Goal: Check status: Check status

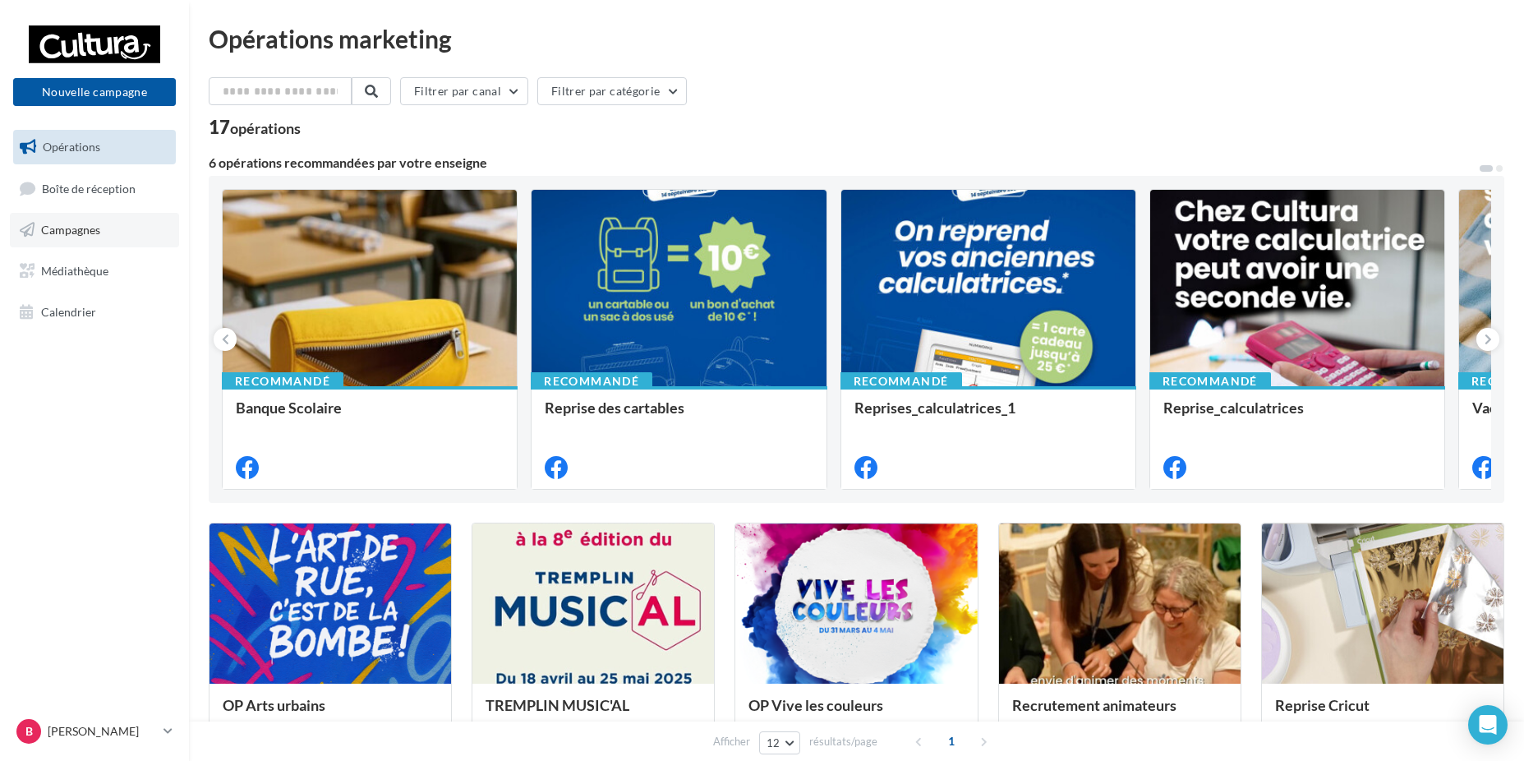
click at [105, 231] on link "Campagnes" at bounding box center [94, 230] width 169 height 35
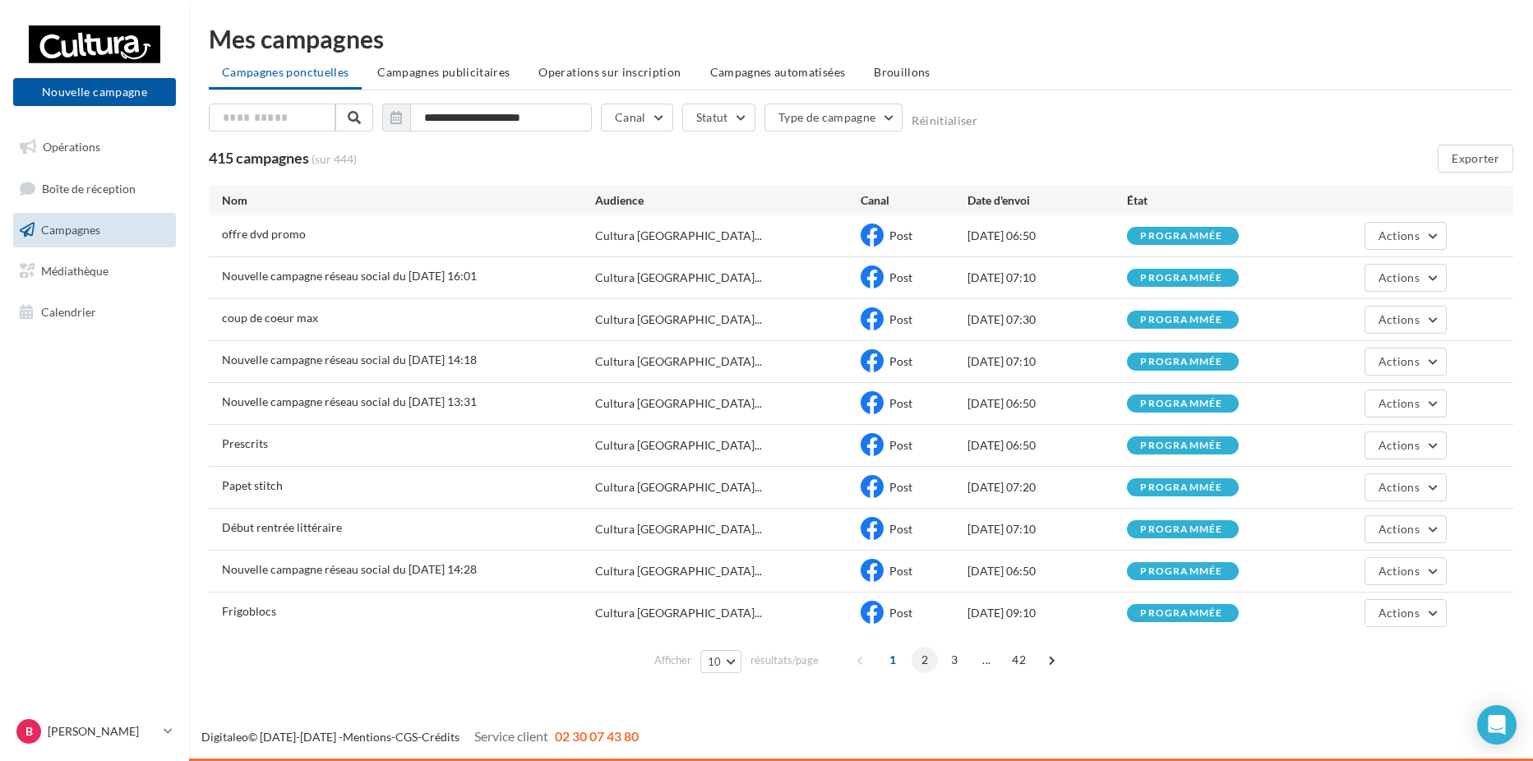
click at [920, 656] on span "2" at bounding box center [924, 660] width 26 height 26
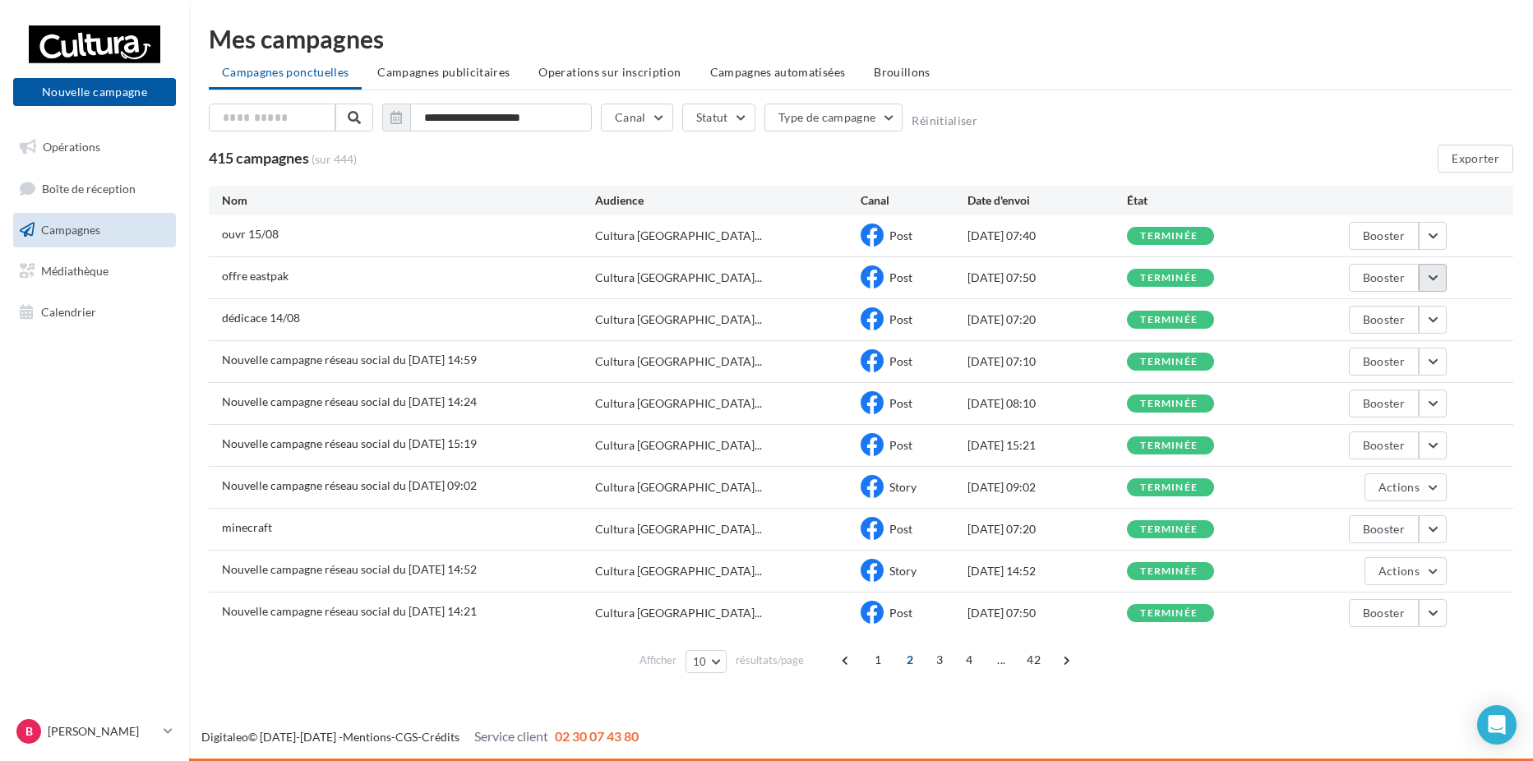
click at [1434, 279] on button "button" at bounding box center [1432, 278] width 28 height 28
click at [1390, 313] on button "Voir les résultats" at bounding box center [1364, 316] width 164 height 43
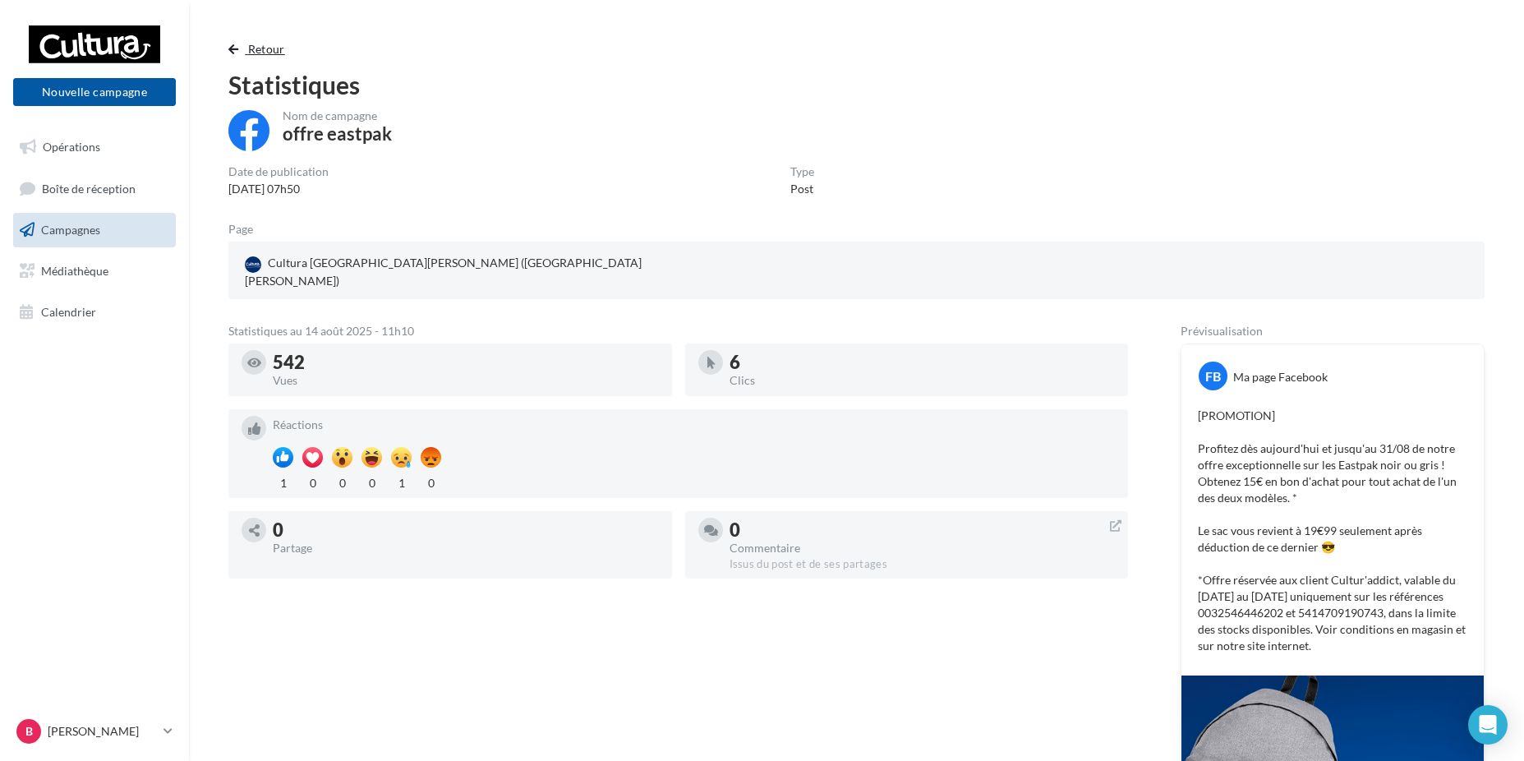
click at [274, 54] on span "Retour" at bounding box center [266, 49] width 37 height 14
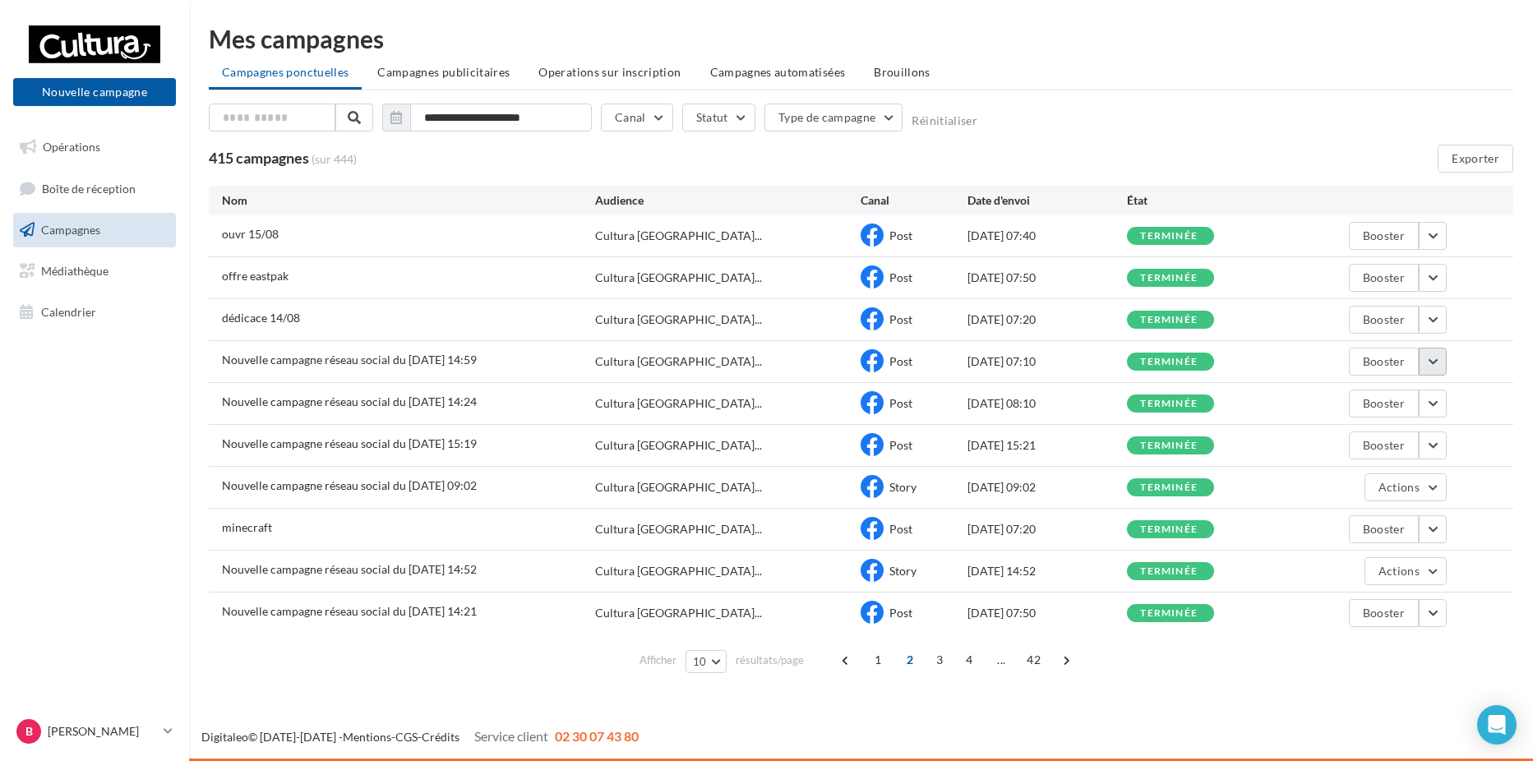
click at [1434, 360] on button "button" at bounding box center [1432, 362] width 28 height 28
click at [1389, 397] on button "Voir les résultats" at bounding box center [1364, 400] width 164 height 43
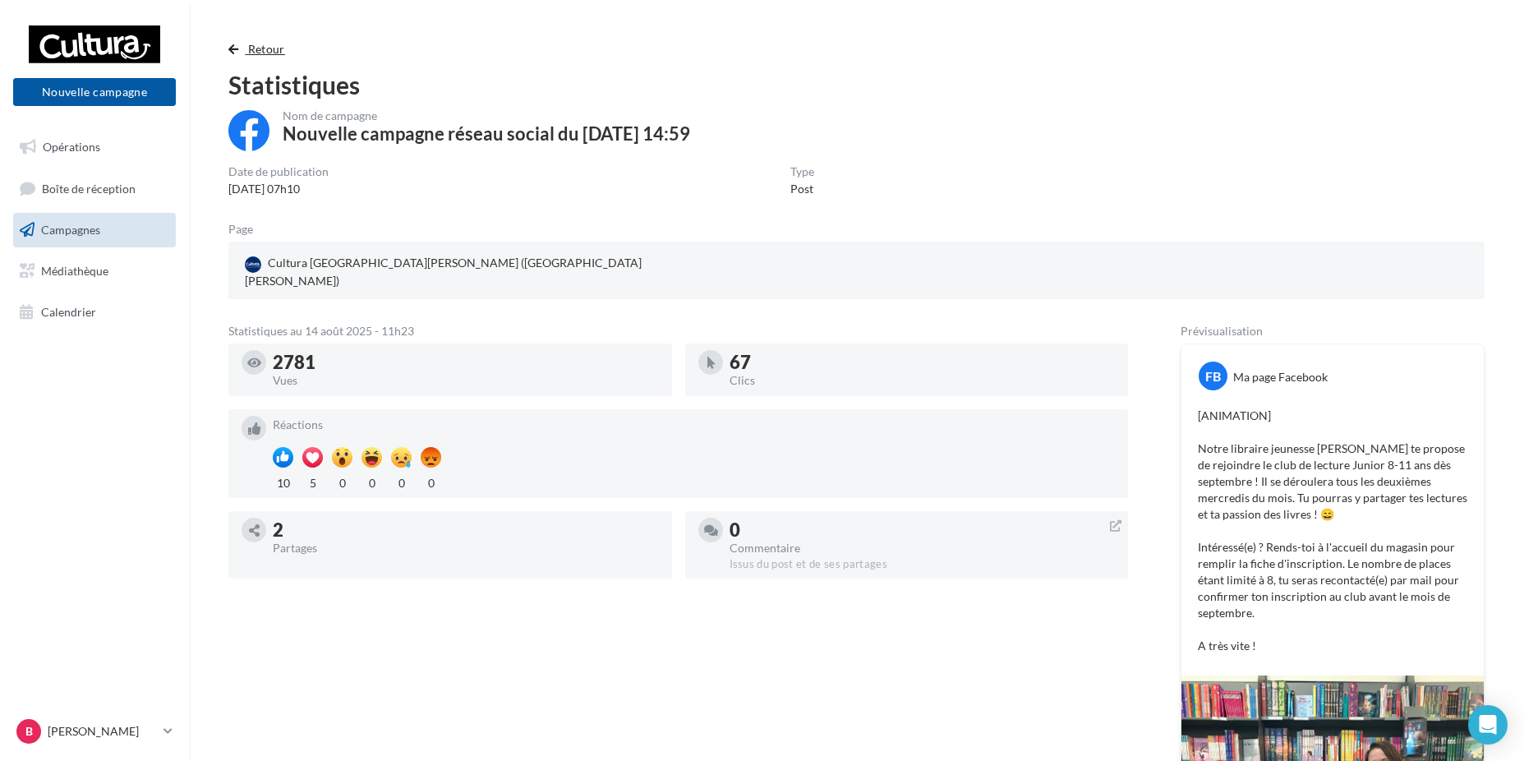
click at [238, 58] on button "Retour" at bounding box center [259, 49] width 63 height 20
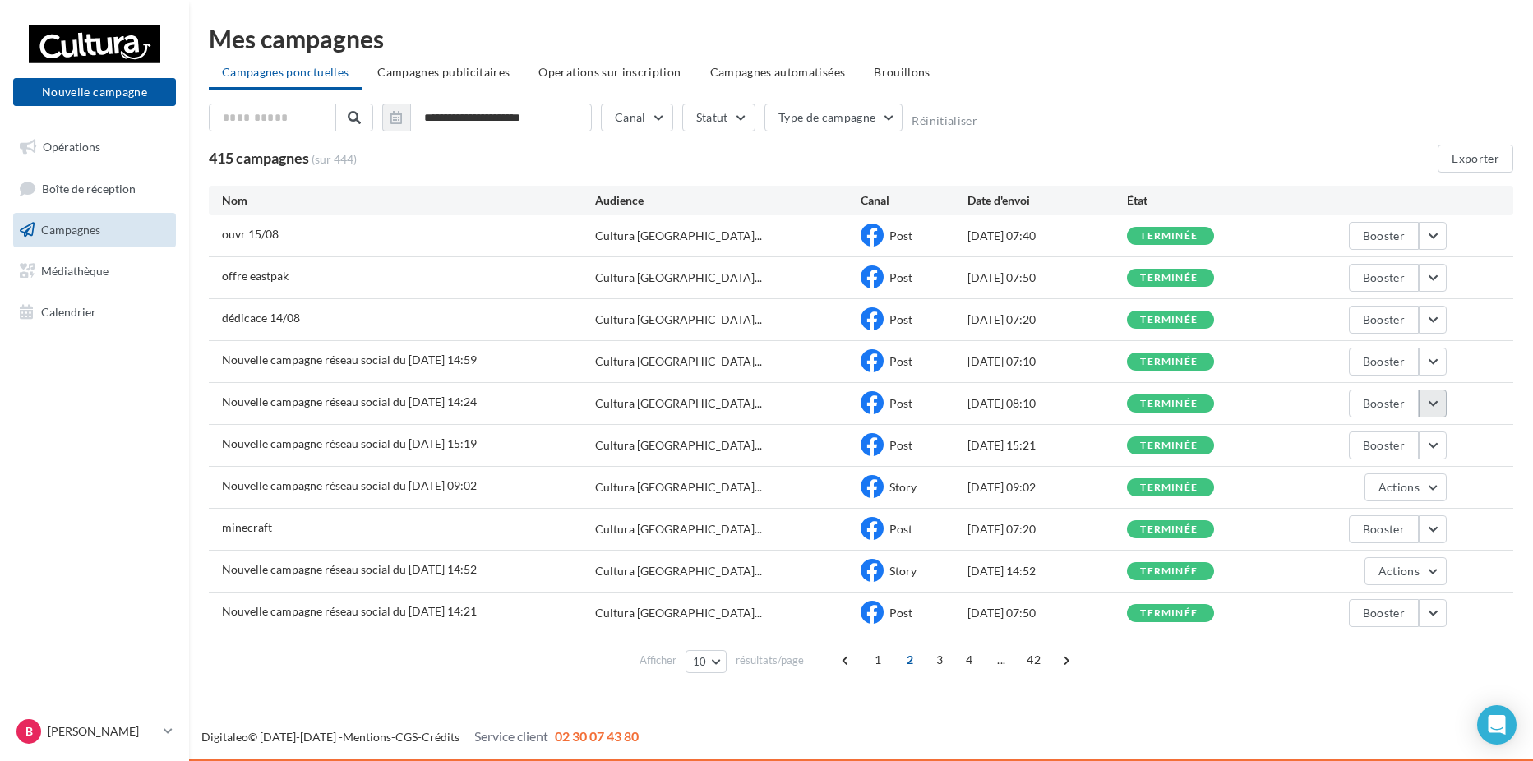
click at [1426, 411] on button "button" at bounding box center [1432, 404] width 28 height 28
click at [1383, 443] on button "Voir les résultats" at bounding box center [1364, 442] width 164 height 43
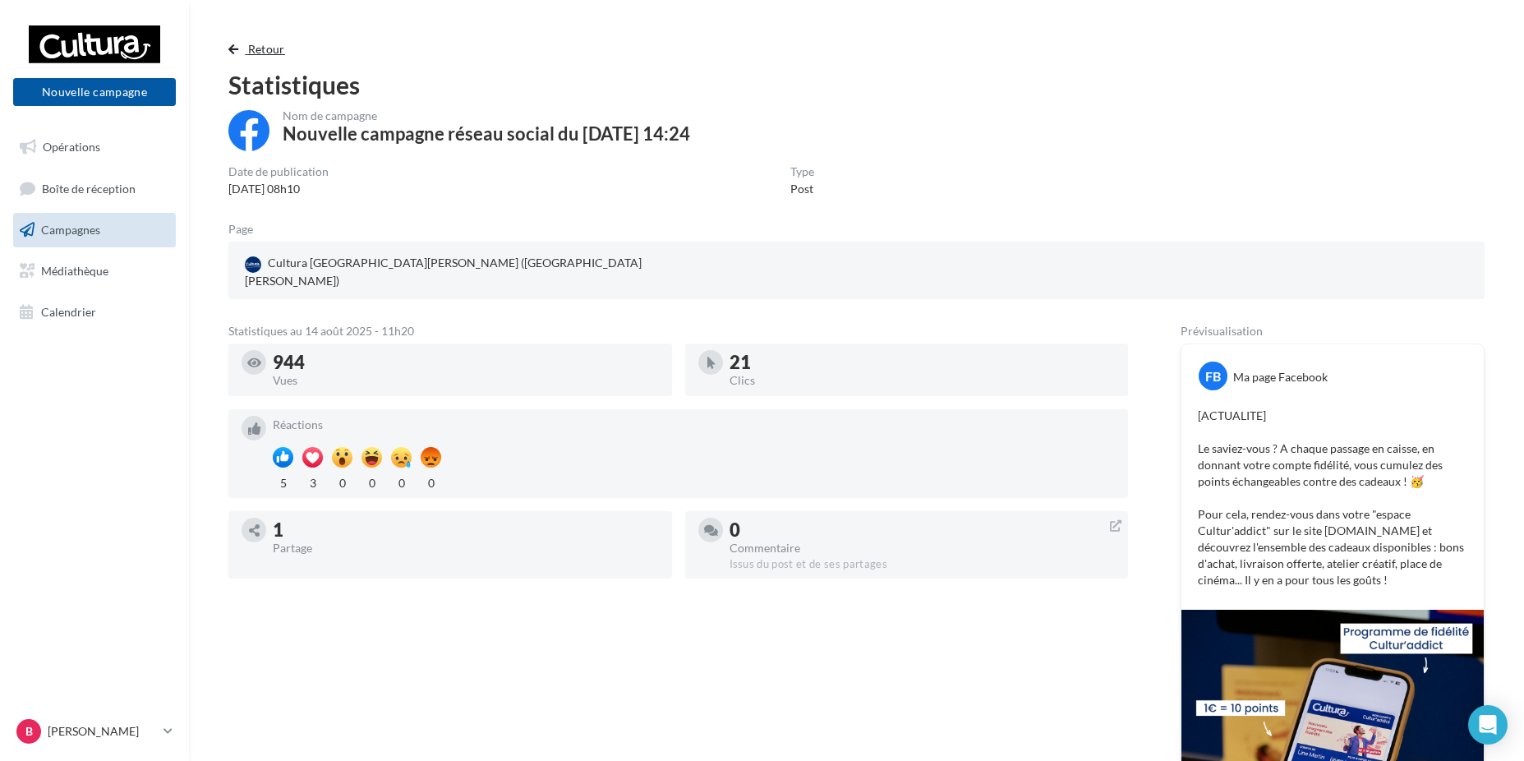
click at [241, 54] on button "Retour" at bounding box center [259, 49] width 63 height 20
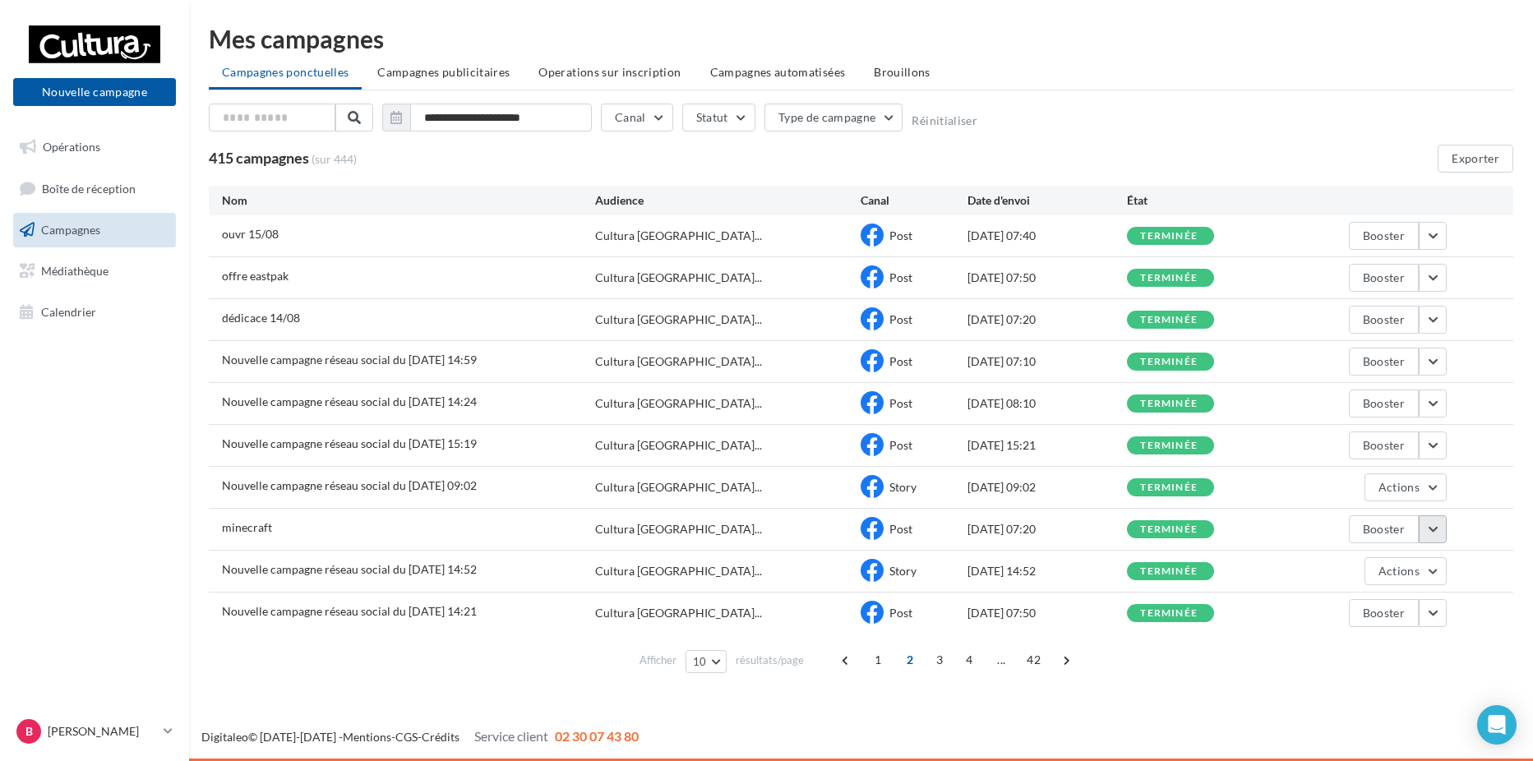
click at [1437, 542] on button "button" at bounding box center [1432, 529] width 28 height 28
click at [1404, 567] on button "Voir les résultats" at bounding box center [1364, 568] width 164 height 43
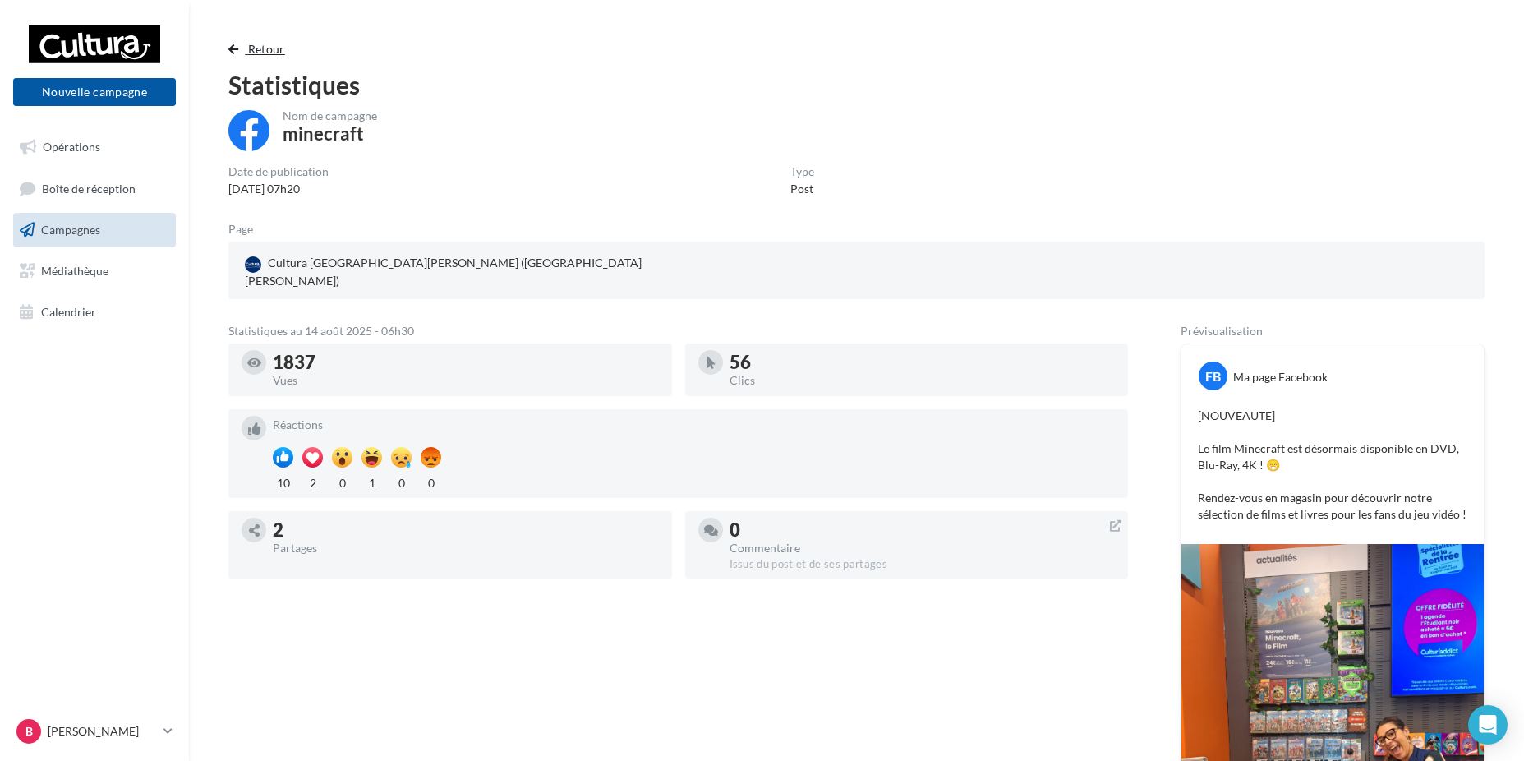
click at [233, 45] on span "button" at bounding box center [233, 50] width 10 height 12
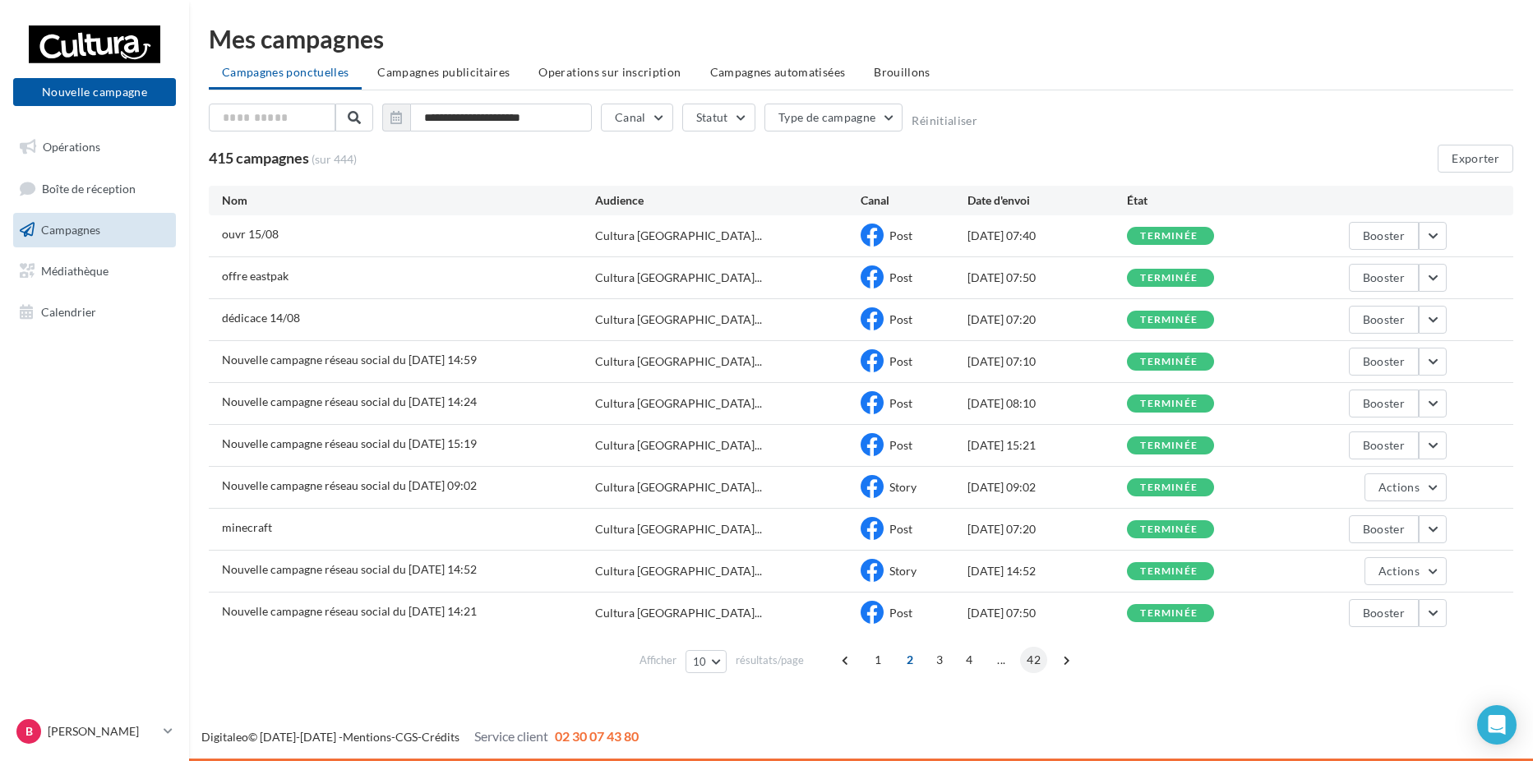
click at [1032, 659] on span "42" at bounding box center [1033, 660] width 27 height 26
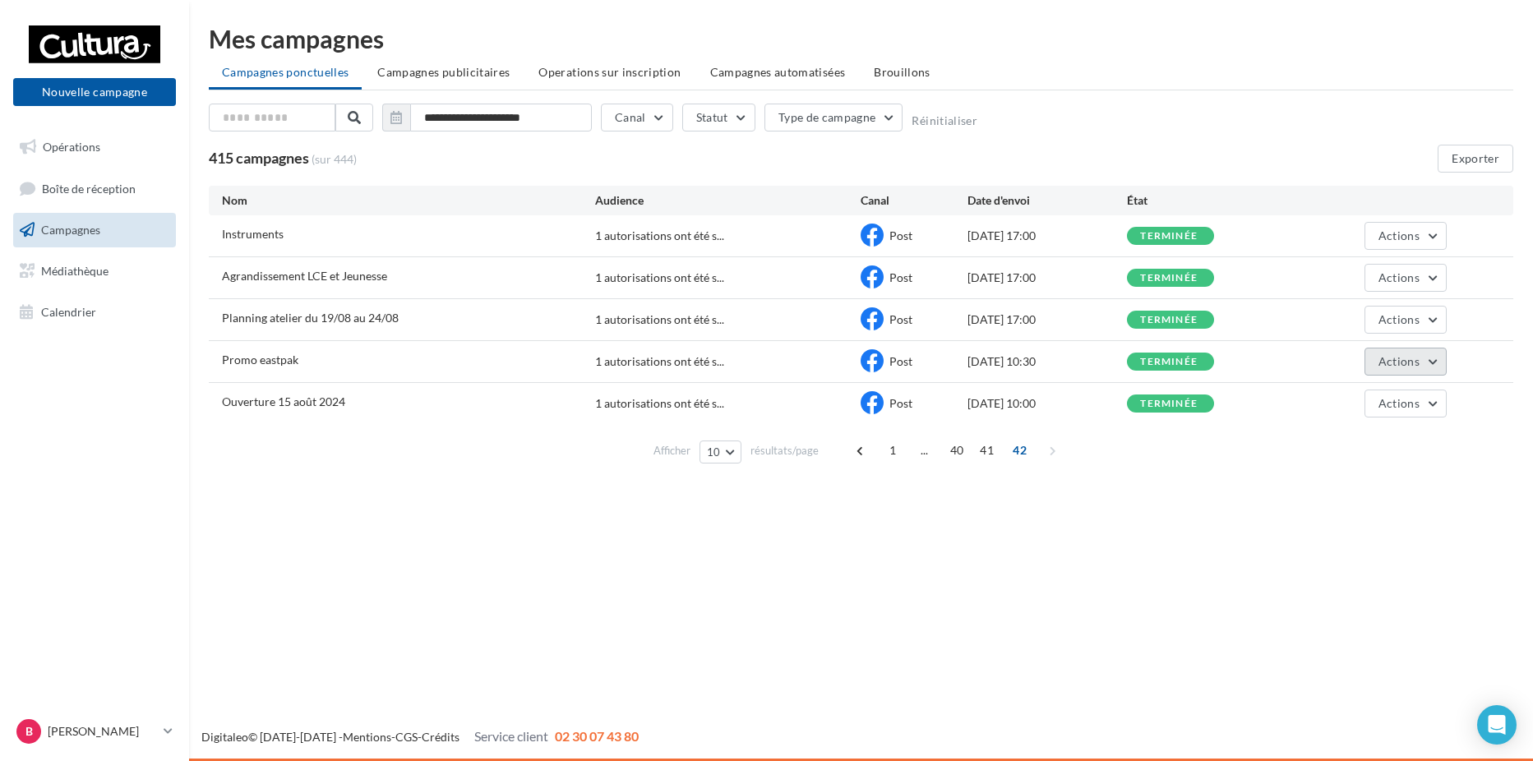
click at [1399, 358] on span "Actions" at bounding box center [1398, 361] width 41 height 14
click at [1372, 405] on button "Voir les résultats" at bounding box center [1364, 400] width 164 height 43
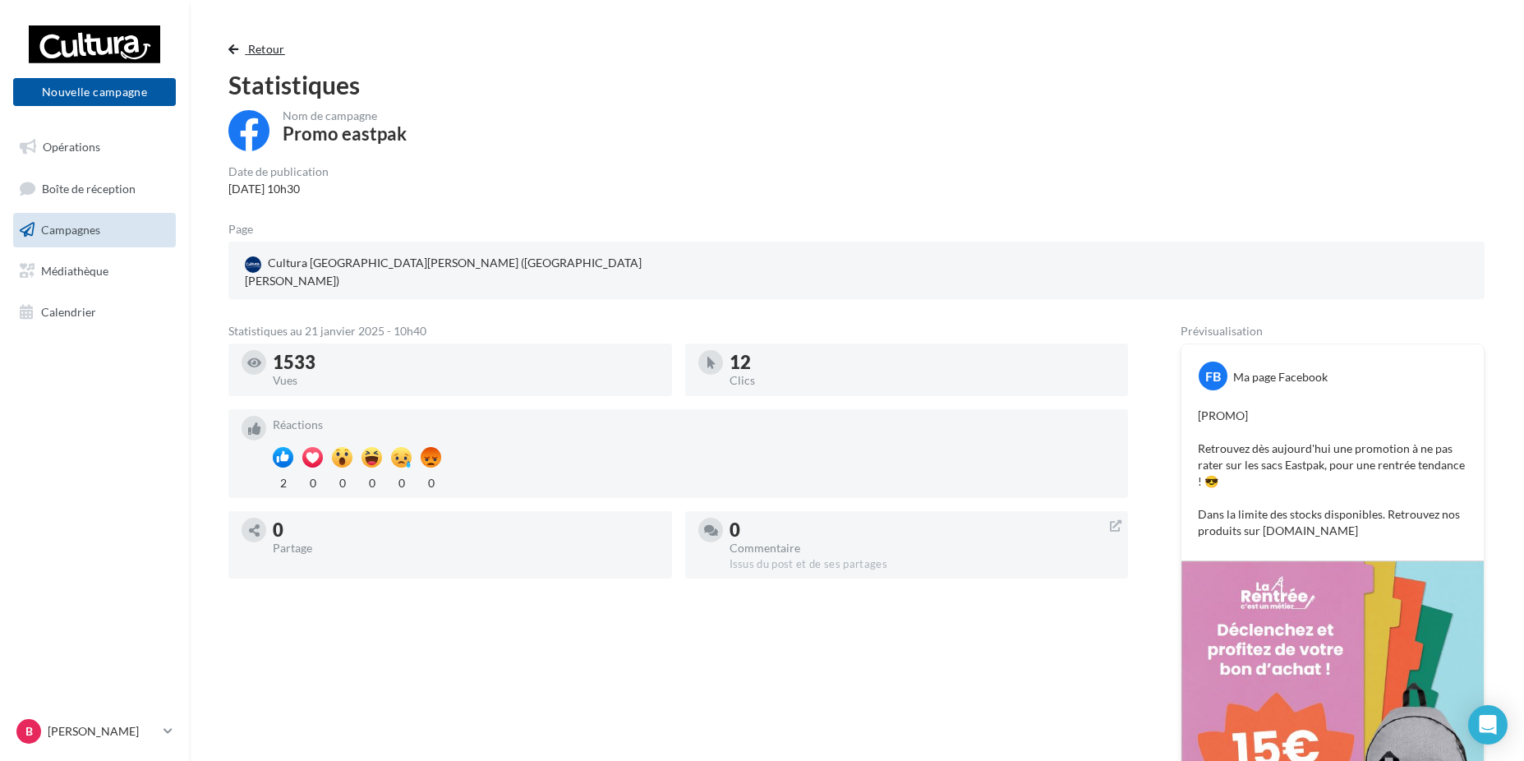
click at [270, 55] on span "Retour" at bounding box center [266, 49] width 37 height 14
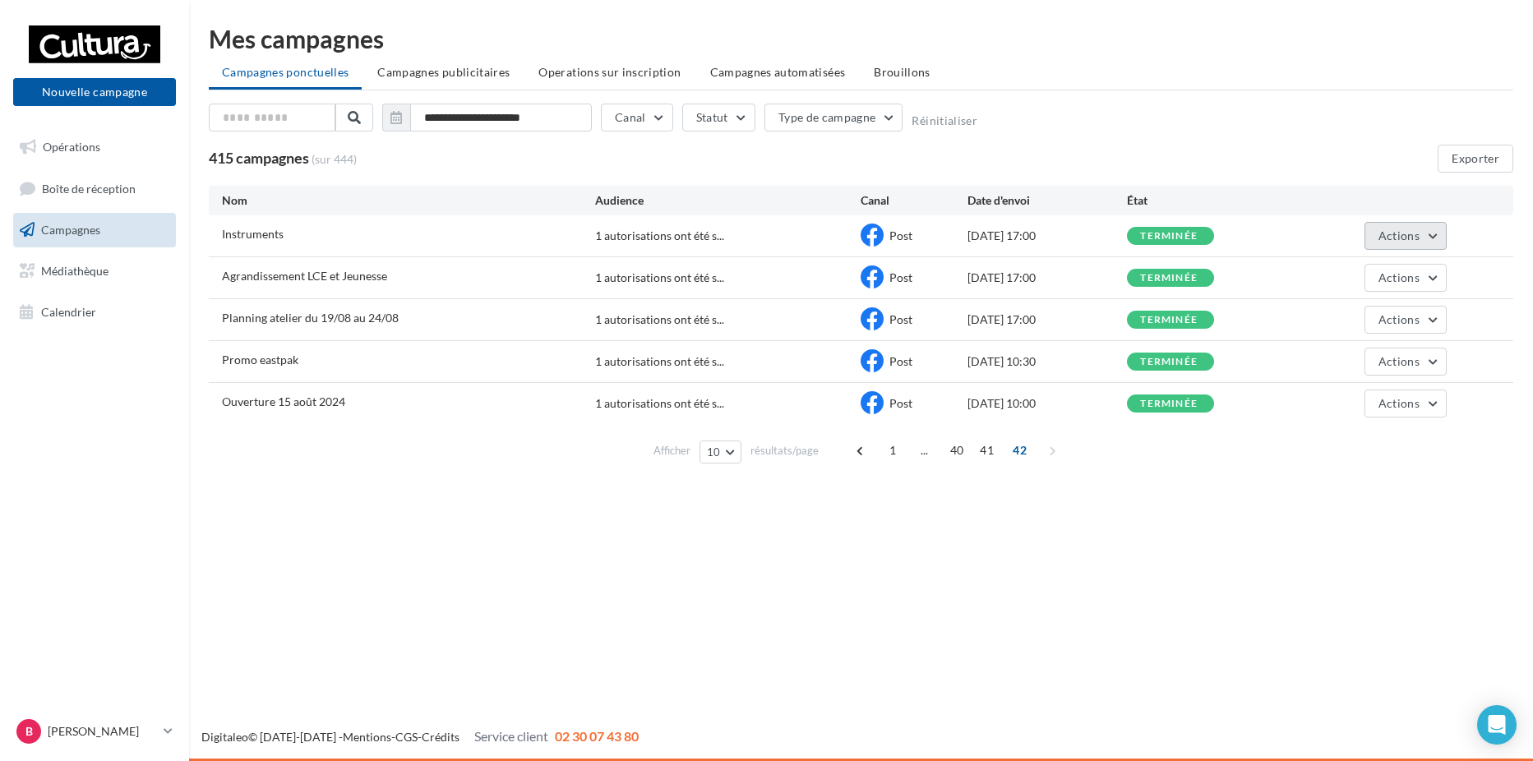
click at [1433, 248] on button "Actions" at bounding box center [1405, 236] width 82 height 28
click at [1400, 283] on button "Voir les résultats" at bounding box center [1364, 274] width 164 height 43
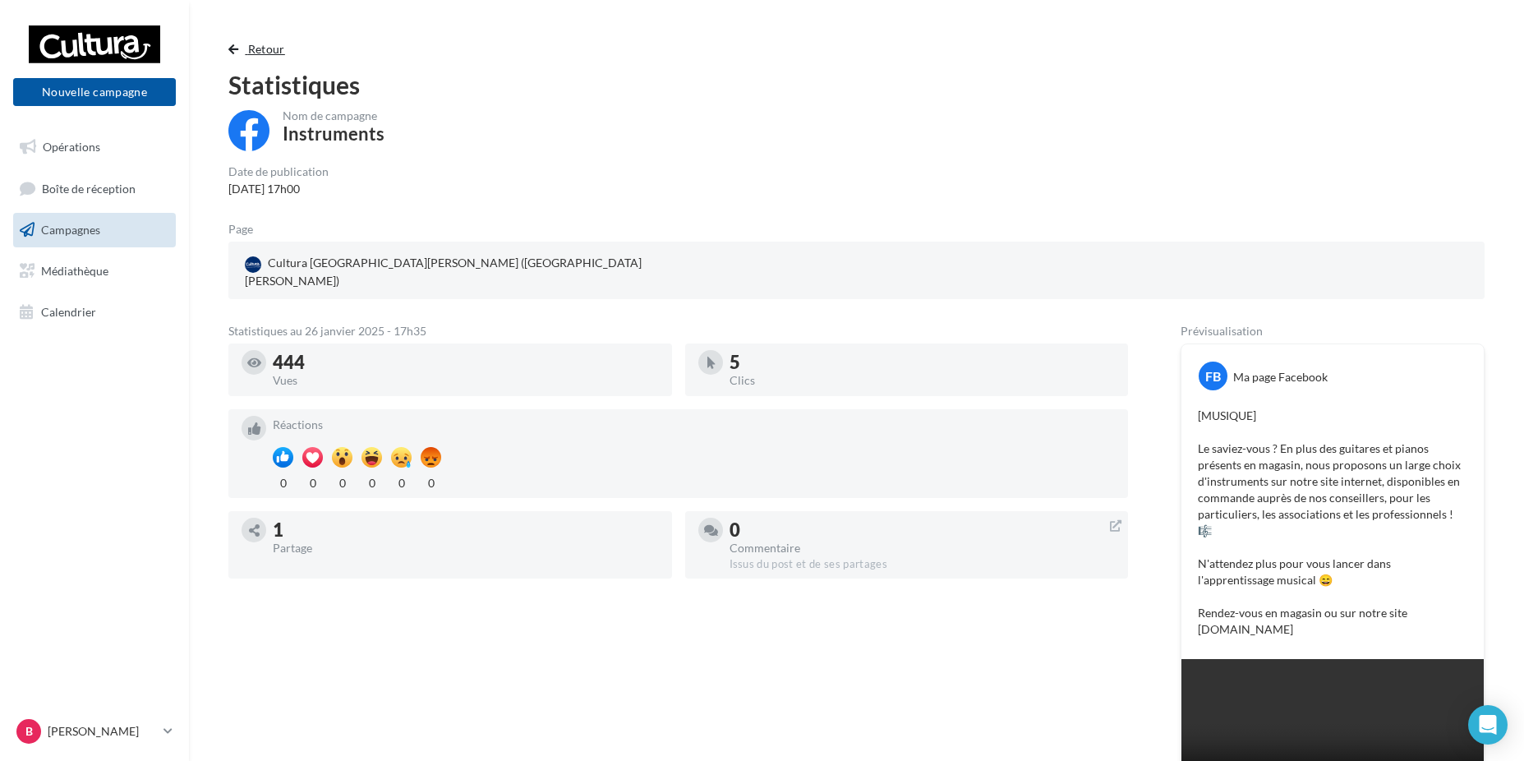
click at [277, 56] on button "Retour" at bounding box center [259, 49] width 63 height 20
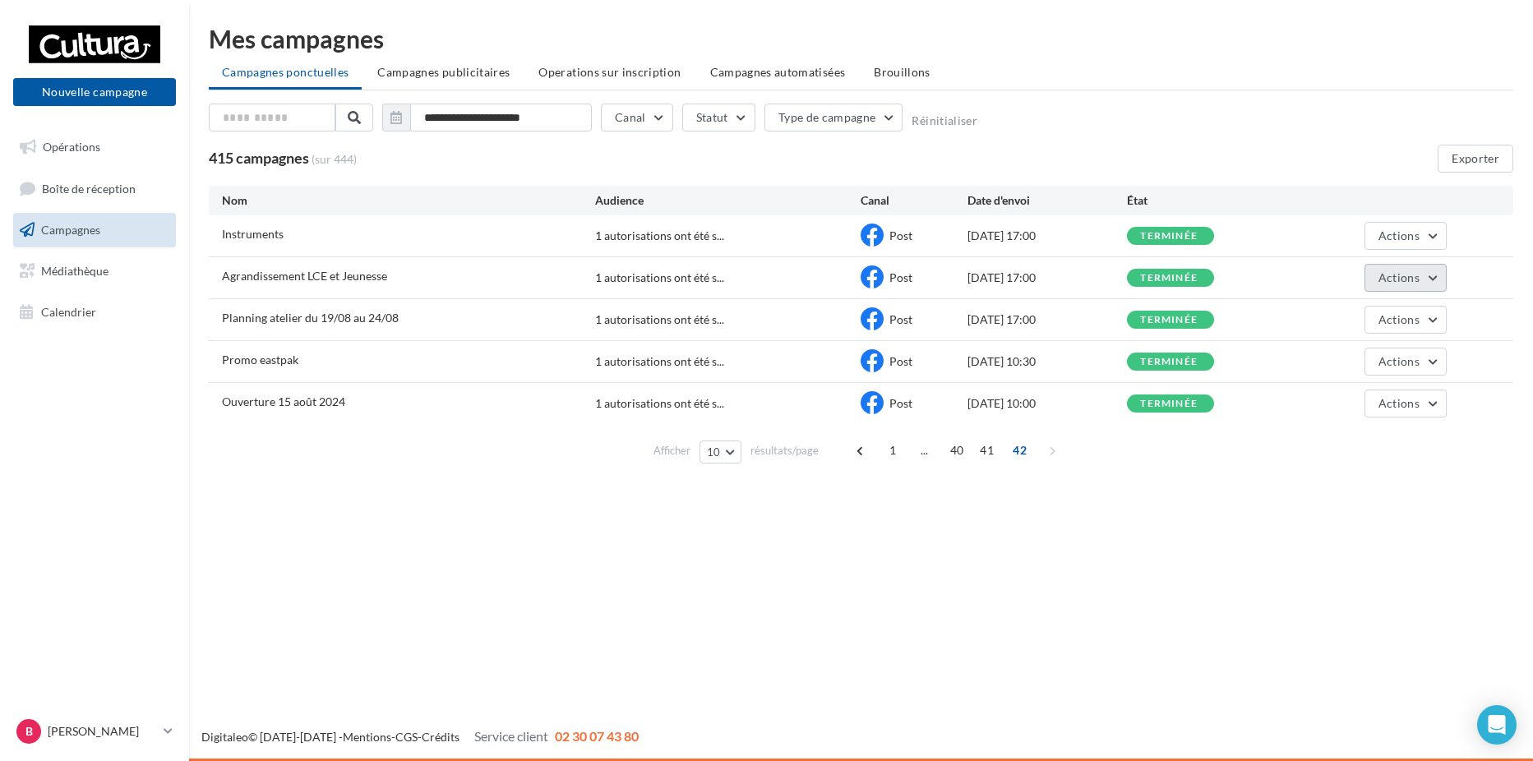
click at [1445, 277] on button "Actions" at bounding box center [1405, 278] width 82 height 28
click at [1385, 307] on button "Voir les résultats" at bounding box center [1364, 316] width 164 height 43
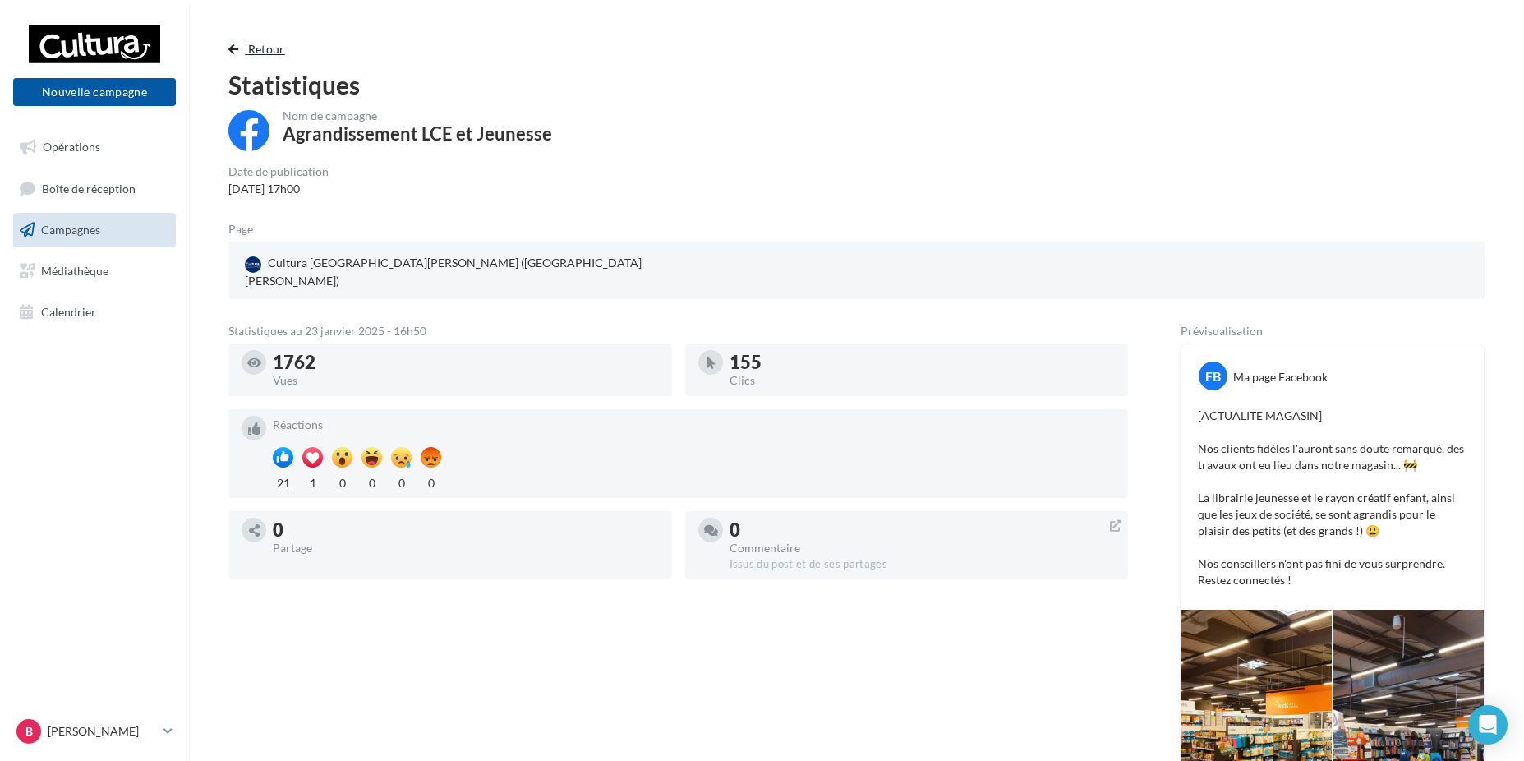
click at [289, 53] on button "Retour" at bounding box center [259, 49] width 63 height 20
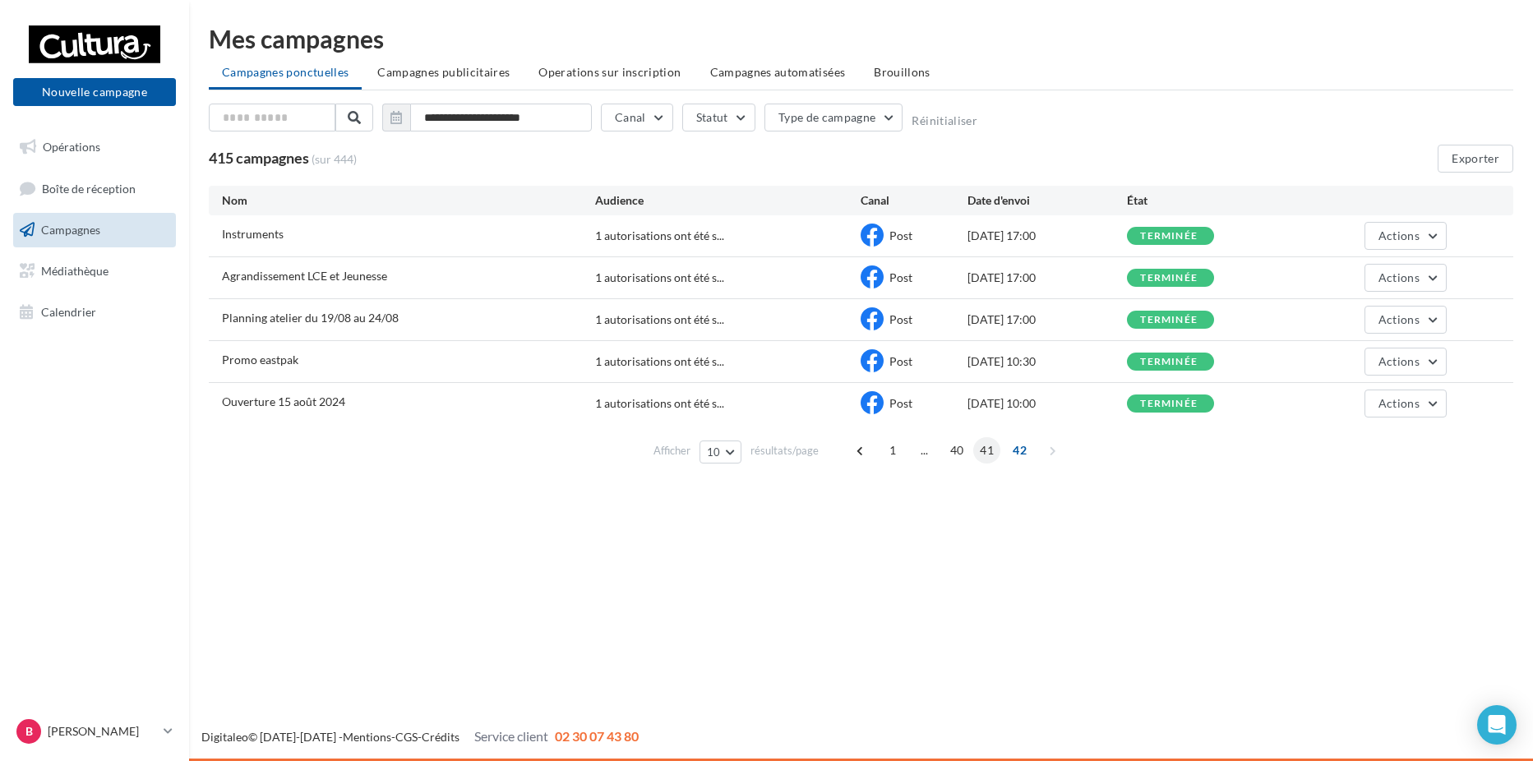
click at [982, 453] on span "41" at bounding box center [986, 450] width 27 height 26
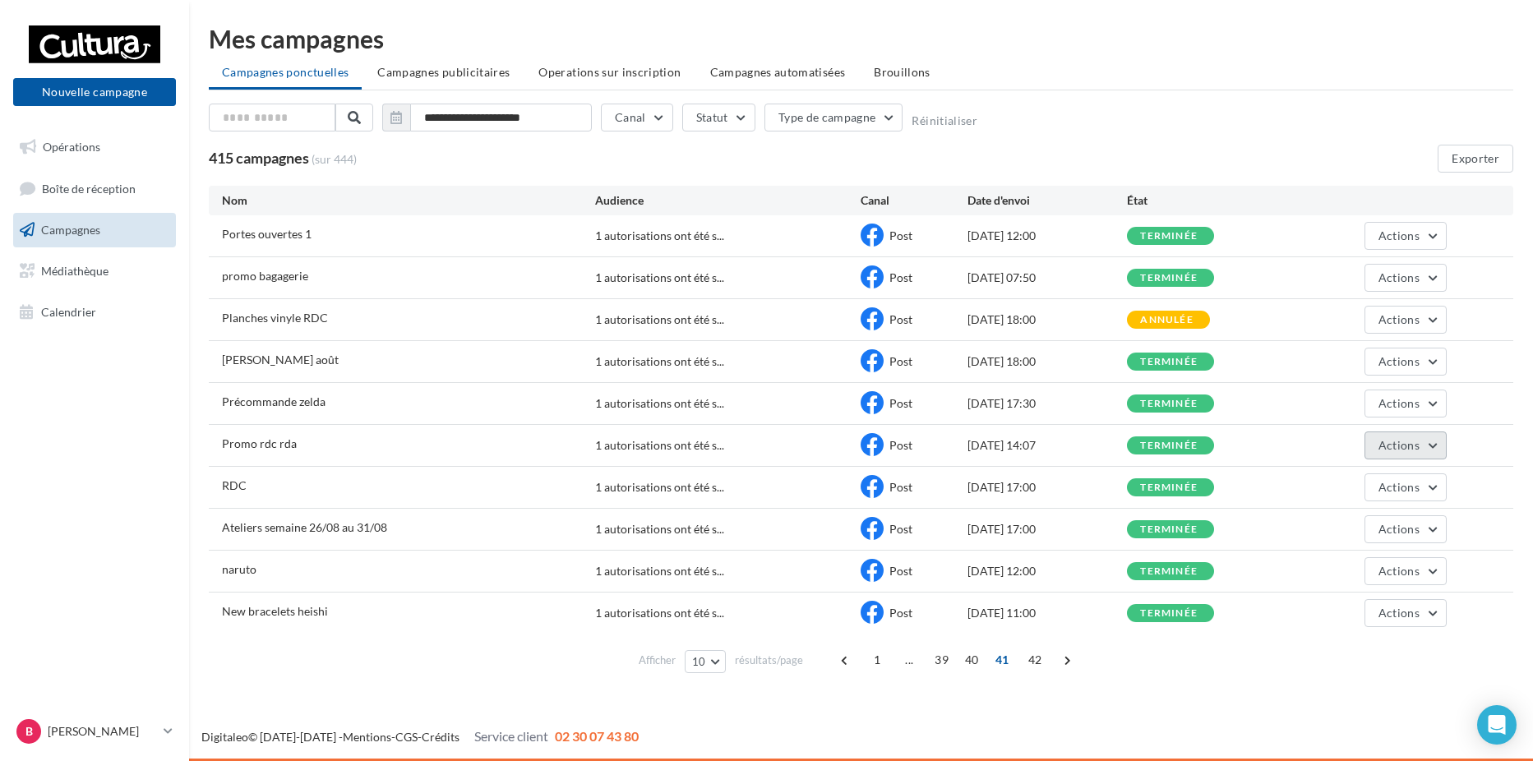
click at [1425, 454] on button "Actions" at bounding box center [1405, 445] width 82 height 28
click at [1391, 496] on button "Voir les résultats" at bounding box center [1364, 484] width 164 height 43
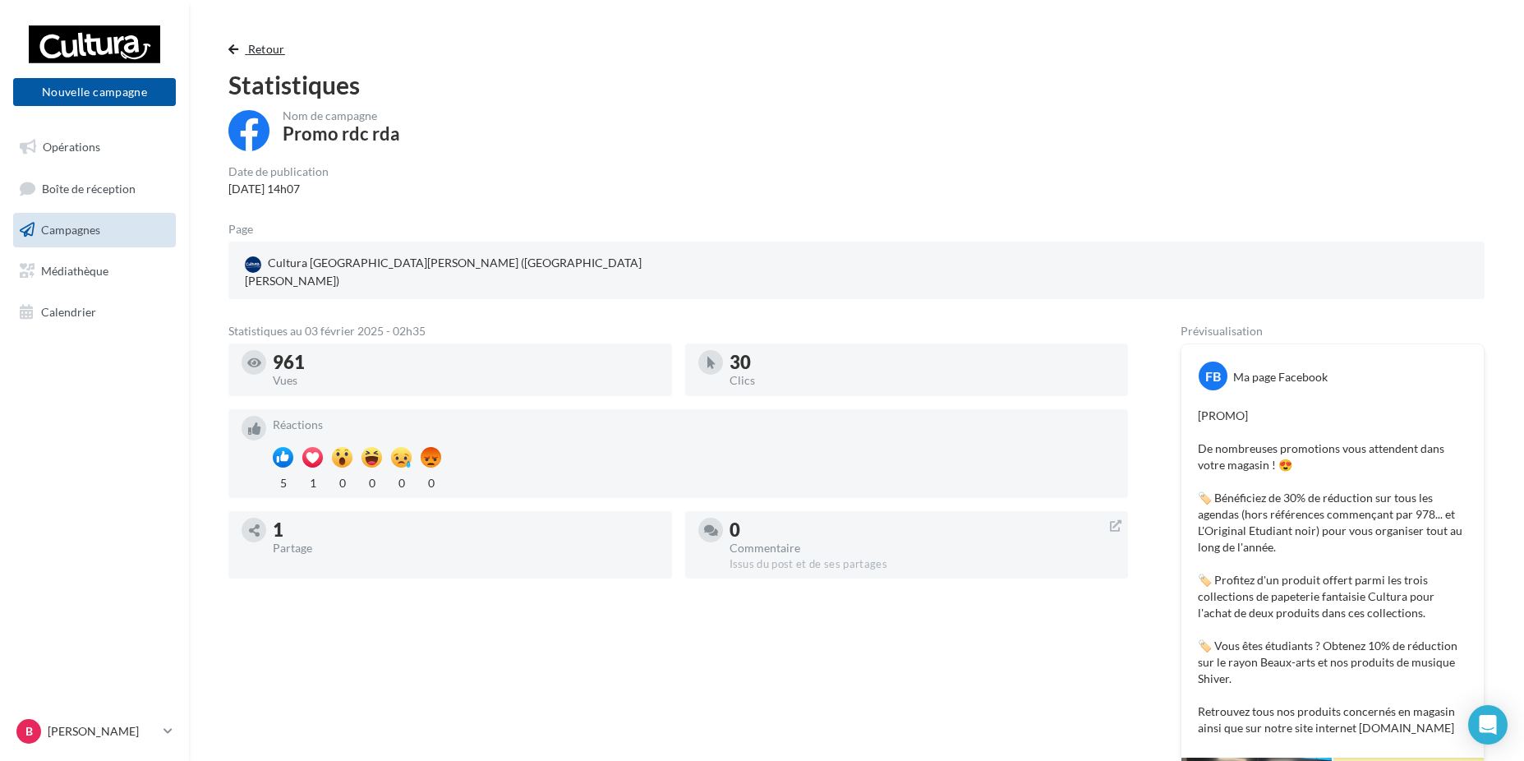
click at [248, 55] on span "Retour" at bounding box center [266, 49] width 37 height 14
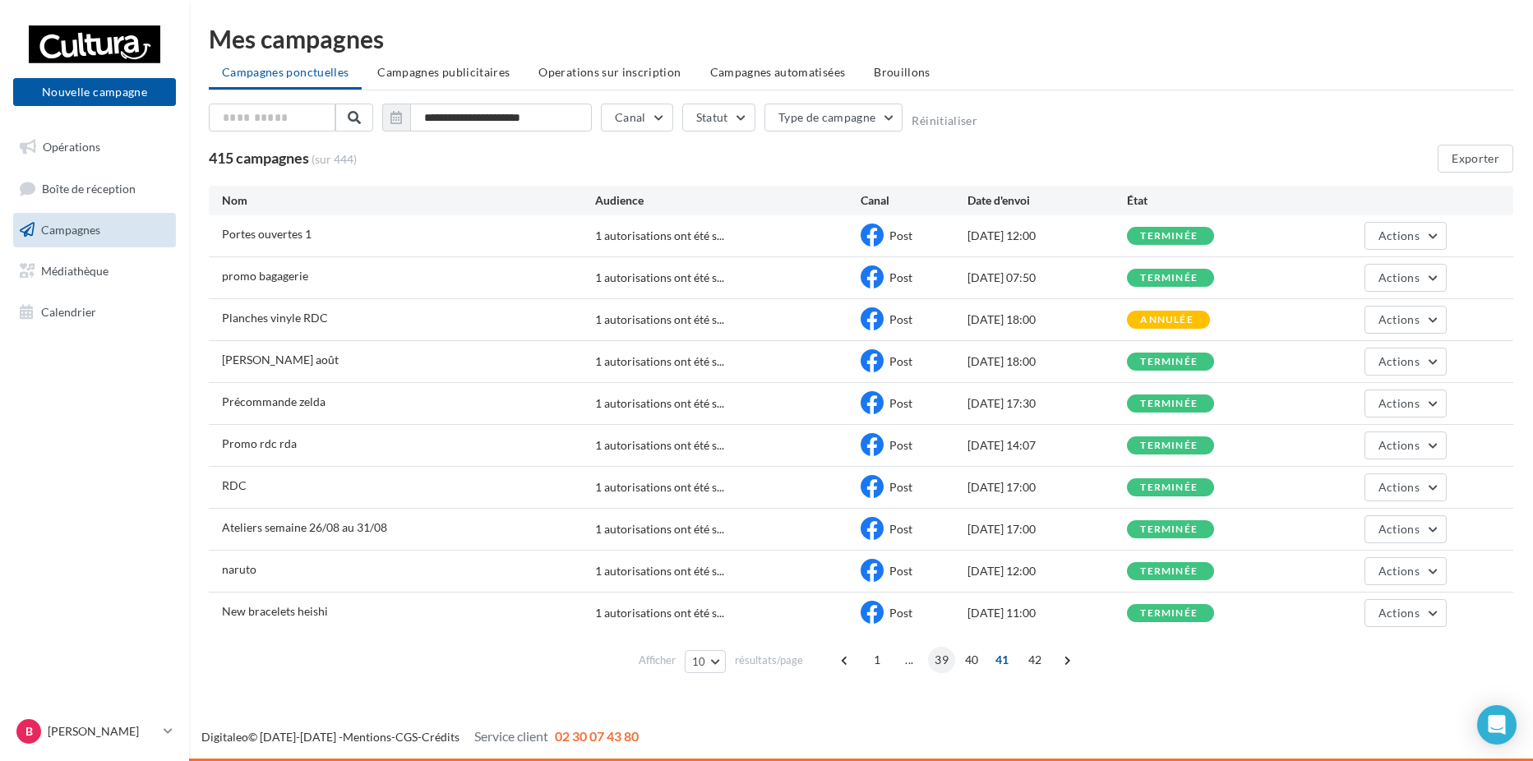
click at [937, 660] on span "39" at bounding box center [941, 660] width 27 height 26
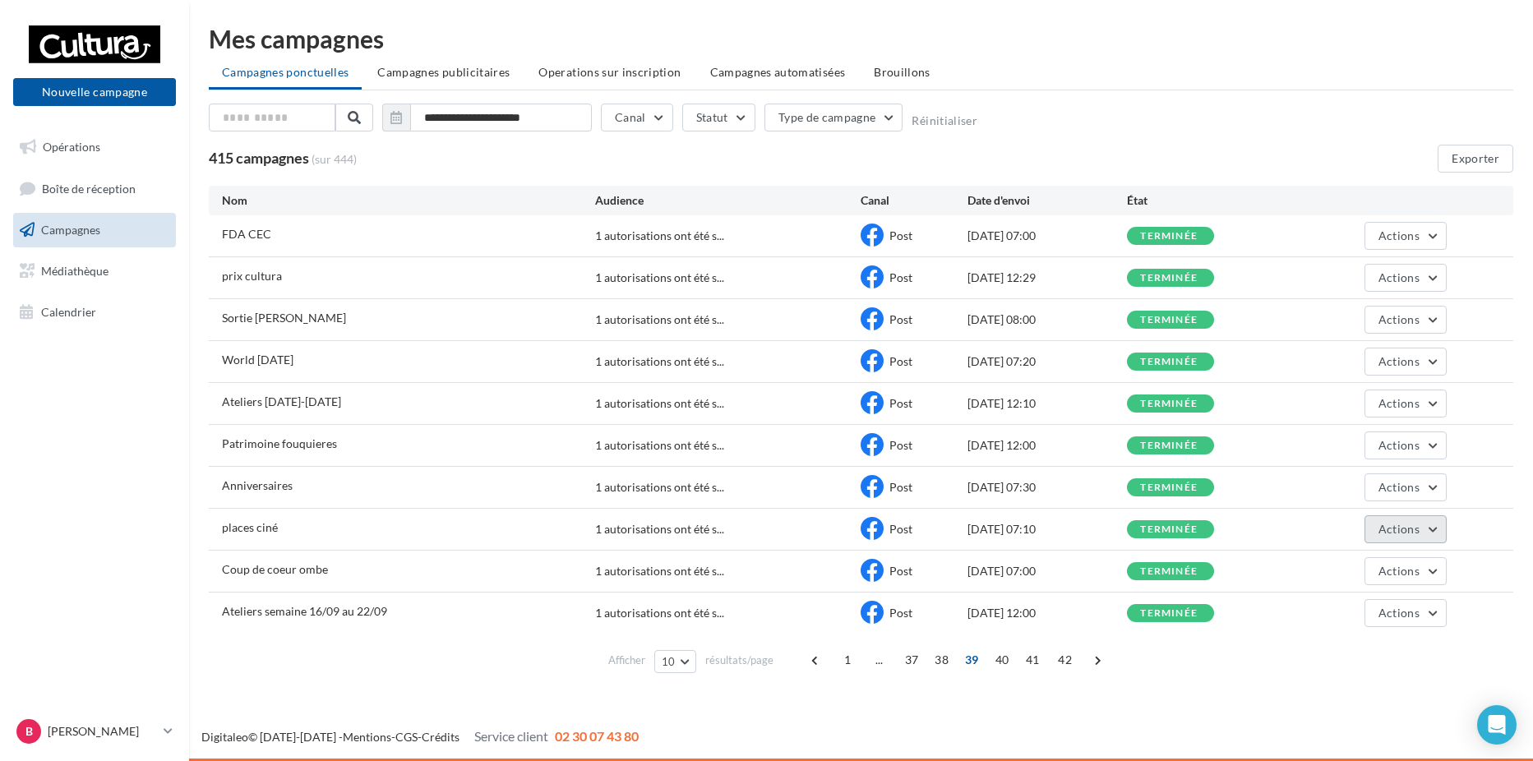
click at [1398, 528] on span "Actions" at bounding box center [1398, 529] width 41 height 14
click at [1383, 552] on button "Voir les résultats" at bounding box center [1364, 568] width 164 height 43
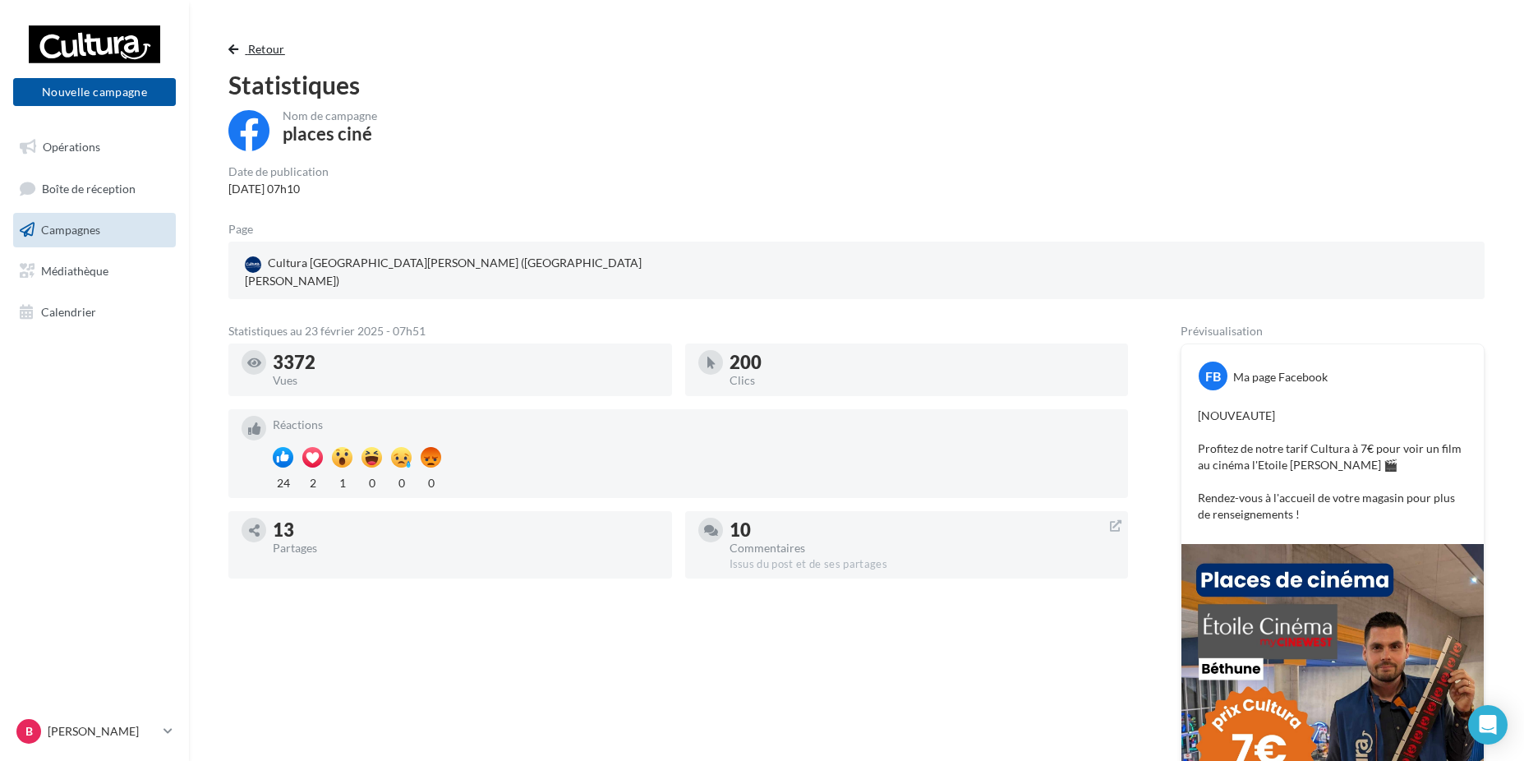
click at [261, 50] on span "Retour" at bounding box center [266, 49] width 37 height 14
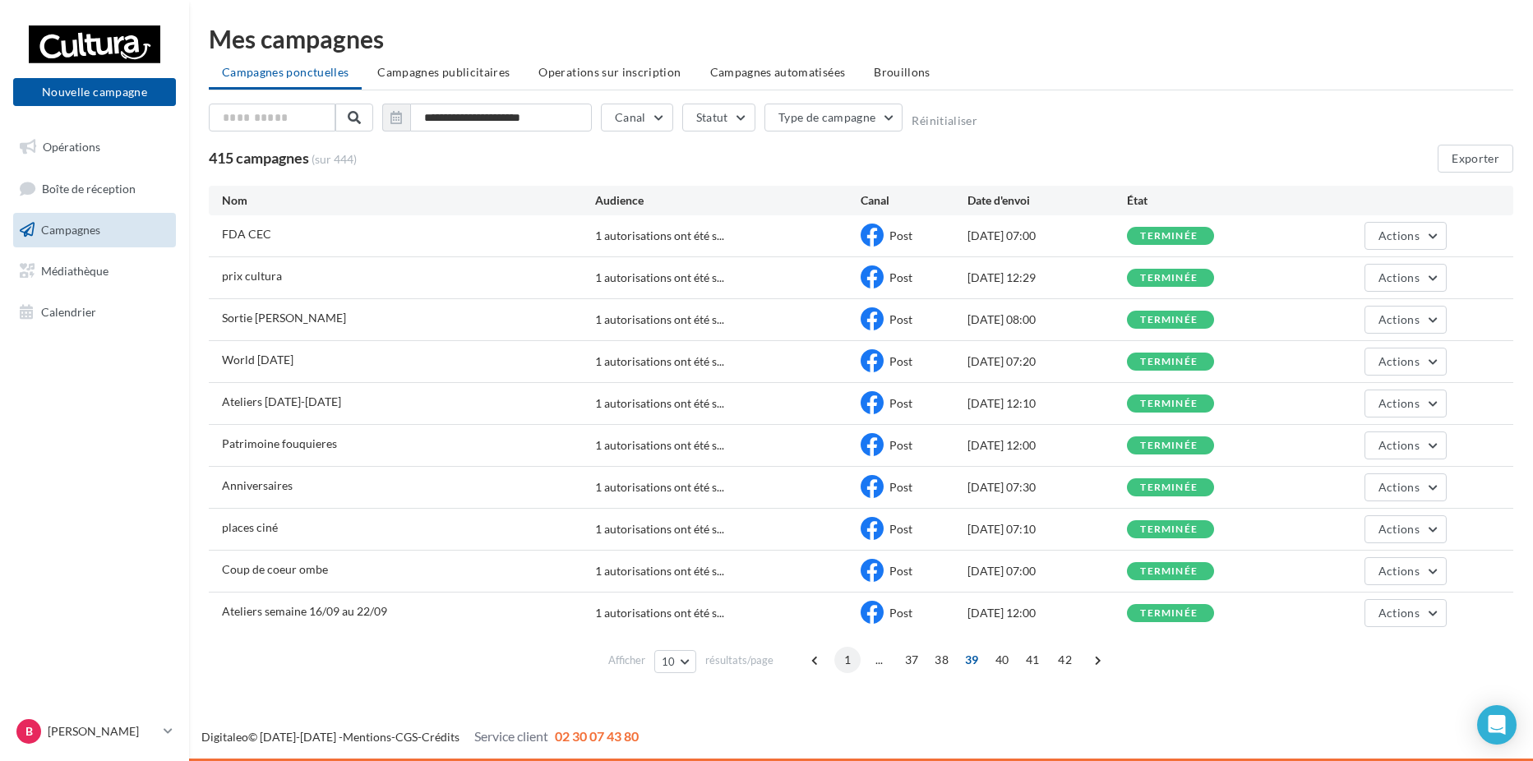
click at [852, 656] on span "1" at bounding box center [847, 660] width 26 height 26
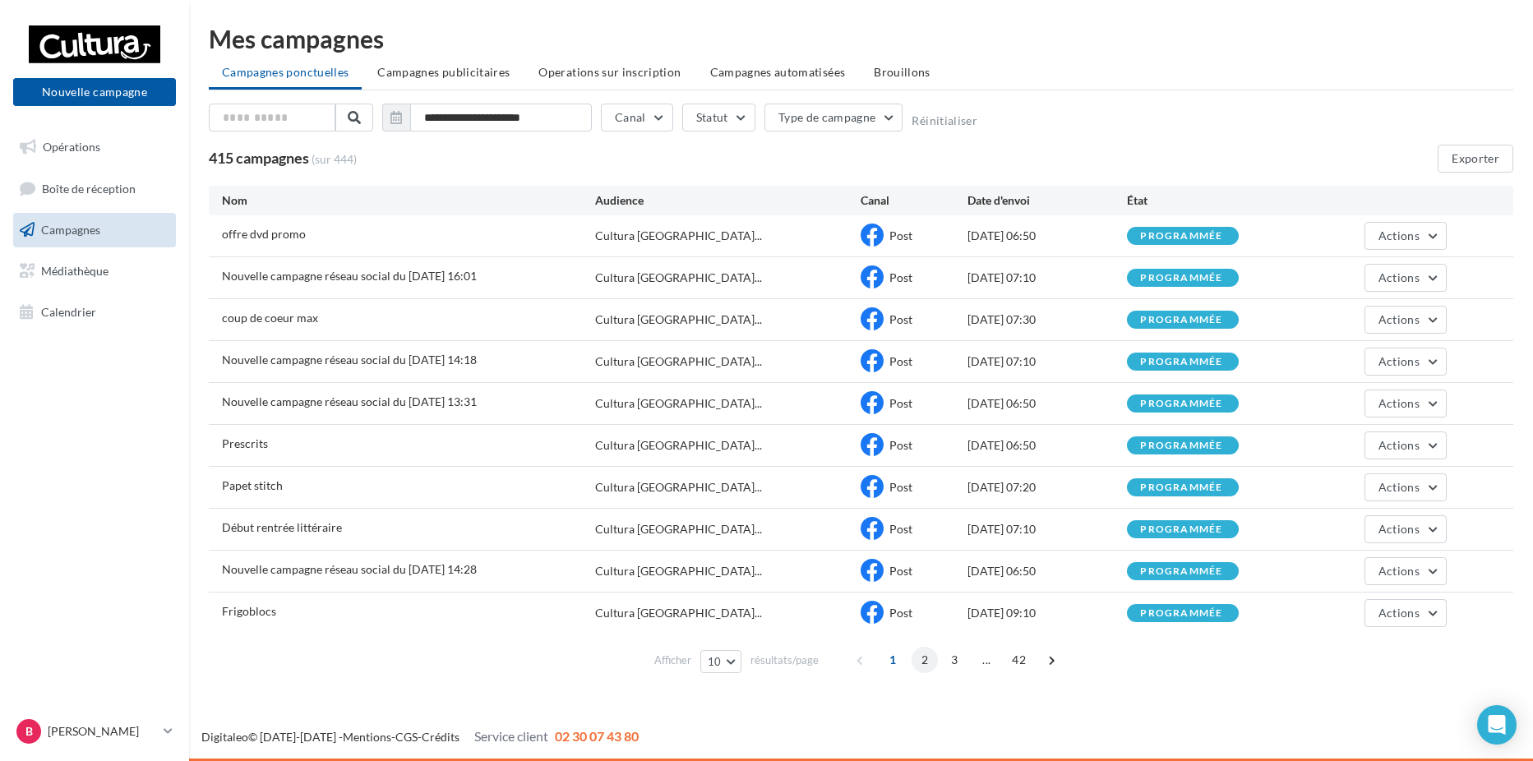
click at [916, 662] on span "2" at bounding box center [924, 660] width 26 height 26
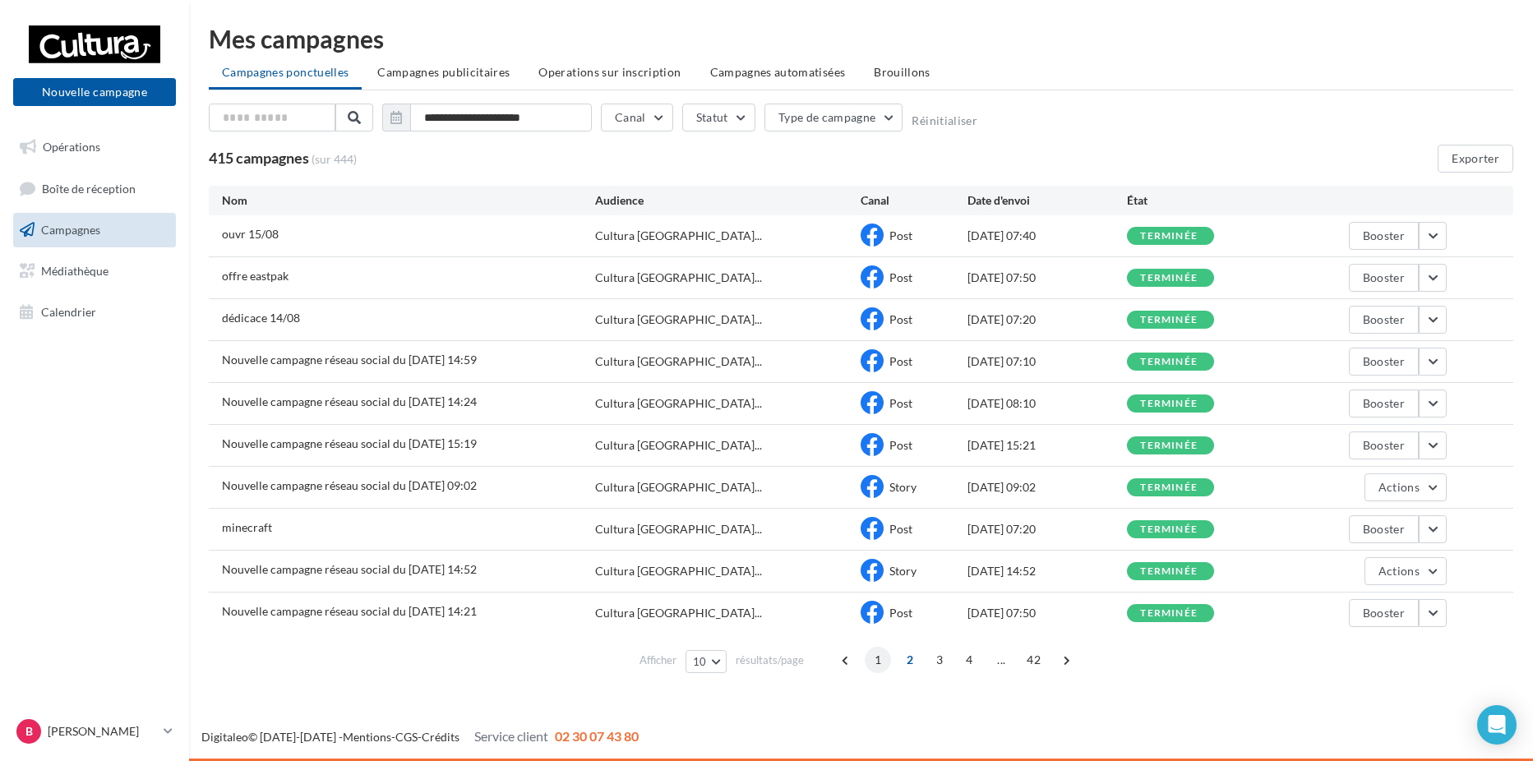
click at [888, 661] on span "1" at bounding box center [878, 660] width 26 height 26
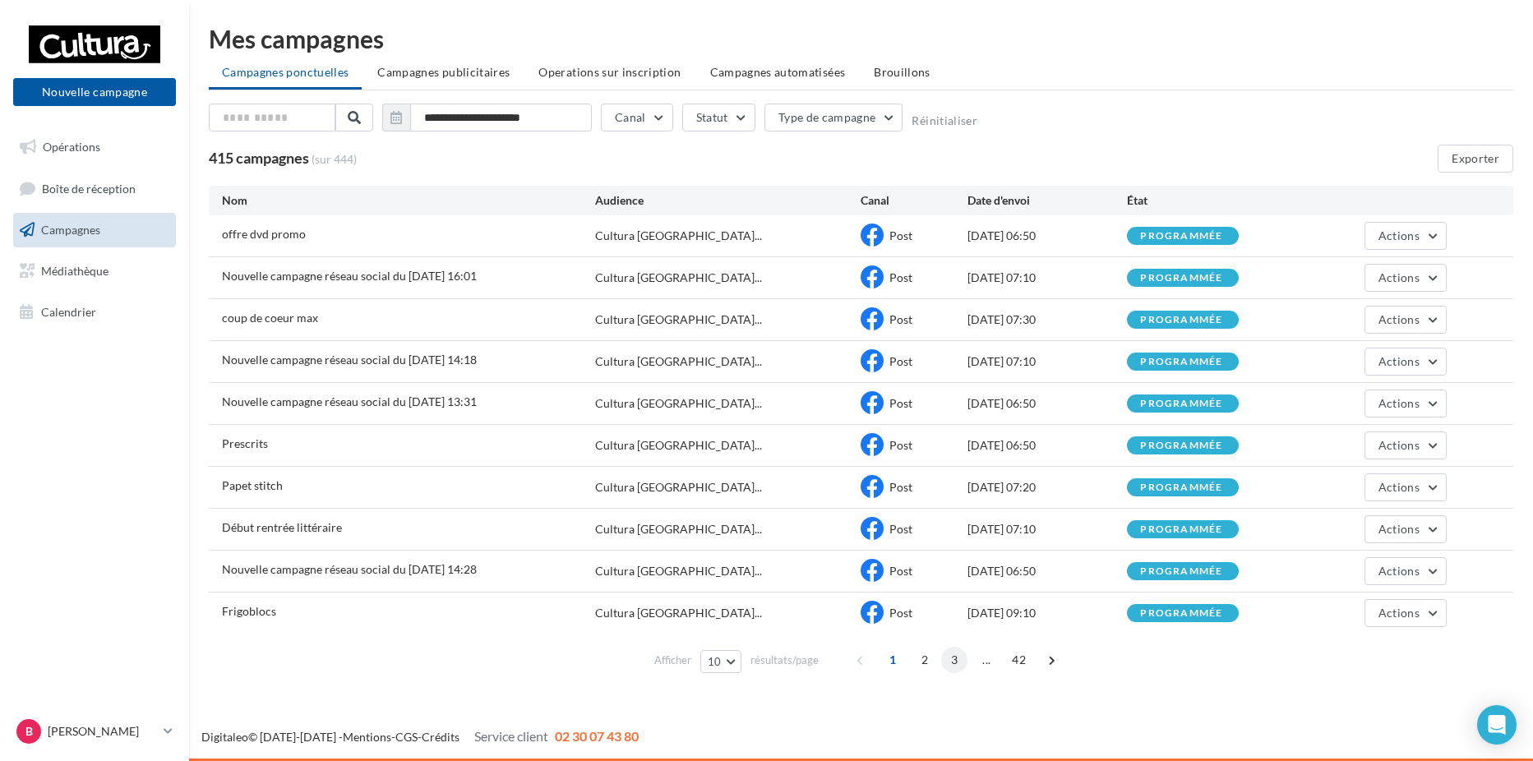
click at [950, 660] on span "3" at bounding box center [954, 660] width 26 height 26
